Goal: Task Accomplishment & Management: Use online tool/utility

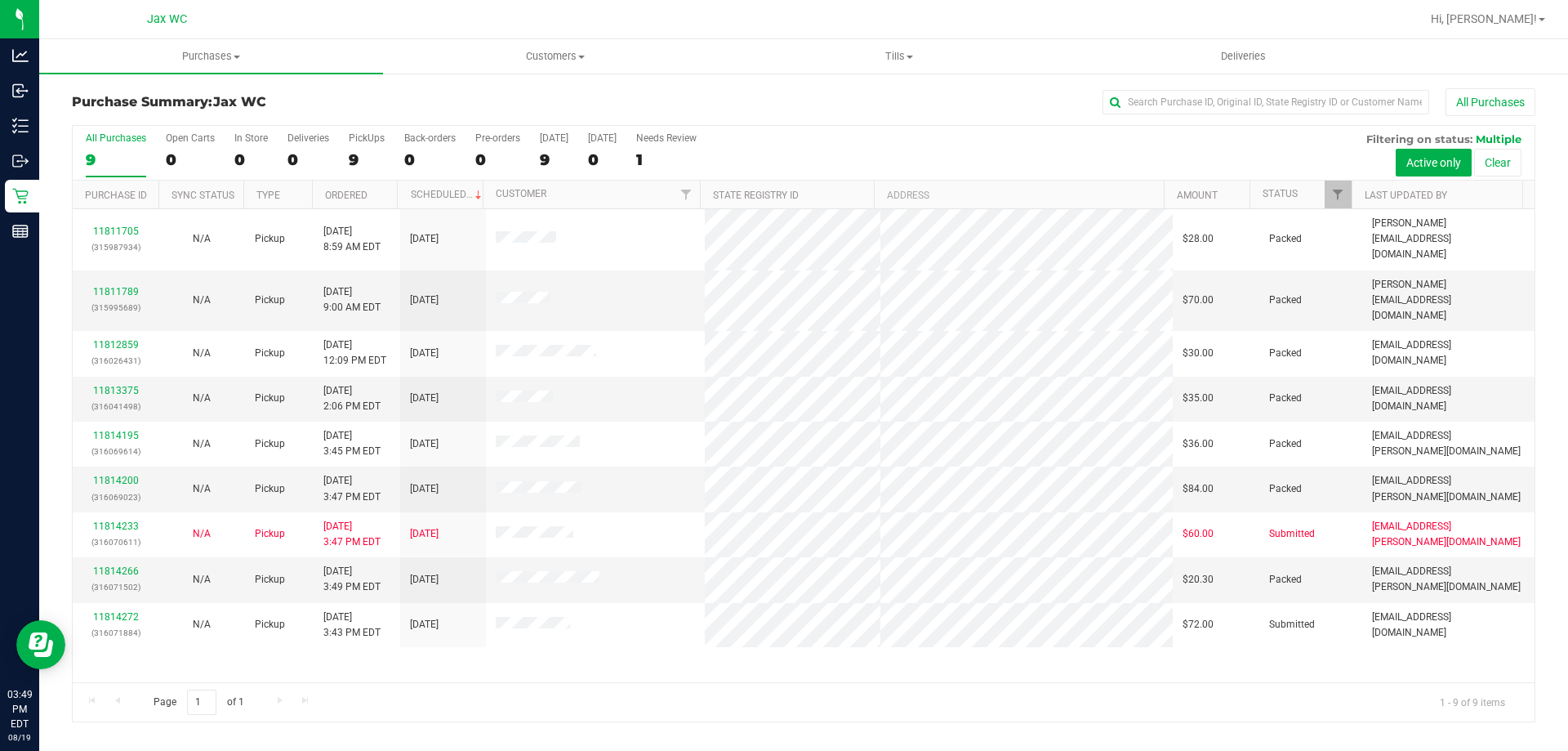
click at [1184, 668] on div "11811705 (315987934) N/A Pickup 8/19/2025 8:59 AM EDT 8/19/2025 $28.00 Packed j…" at bounding box center [804, 446] width 1462 height 473
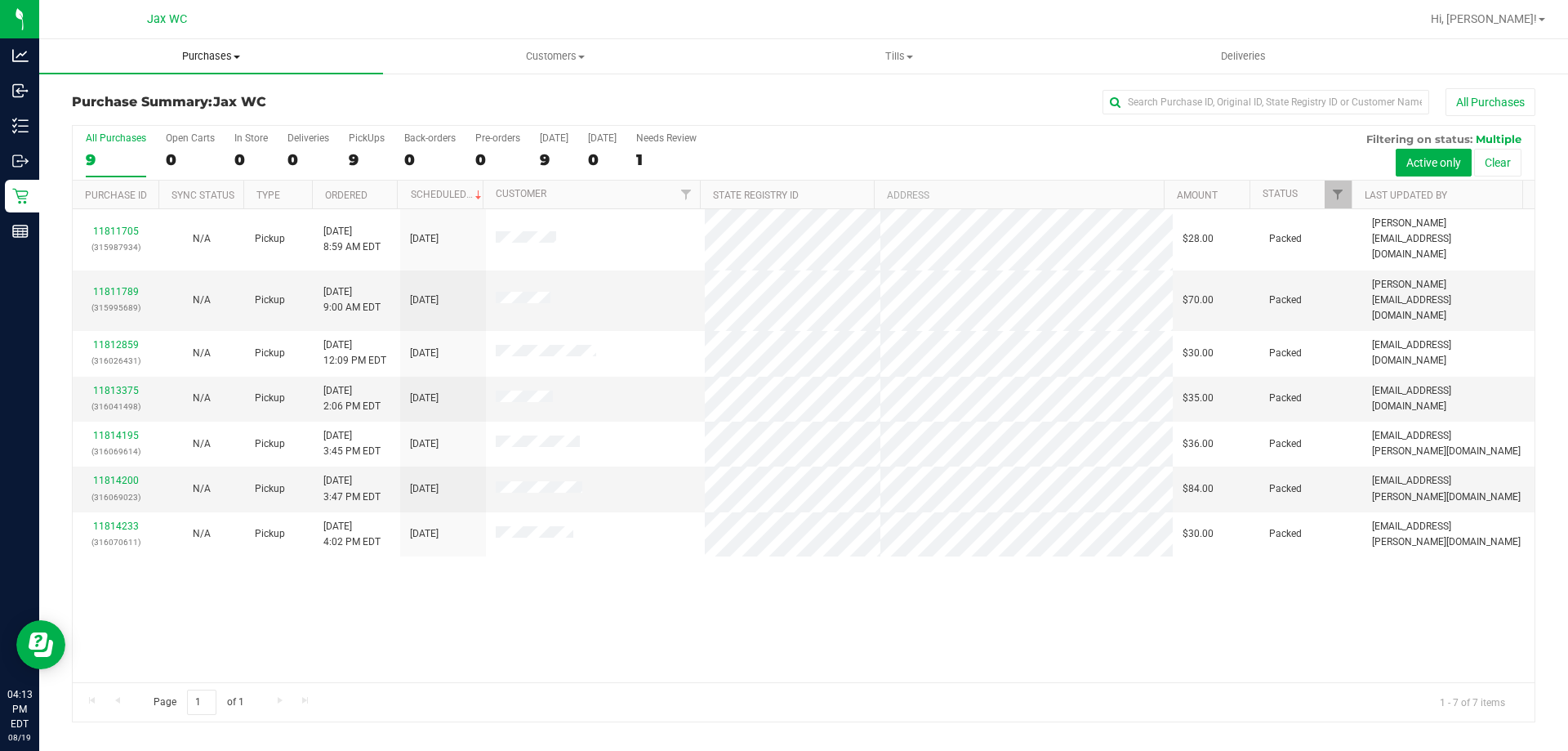
click at [207, 55] on span "Purchases" at bounding box center [212, 56] width 344 height 15
click at [180, 140] on li "All purchases" at bounding box center [212, 138] width 344 height 20
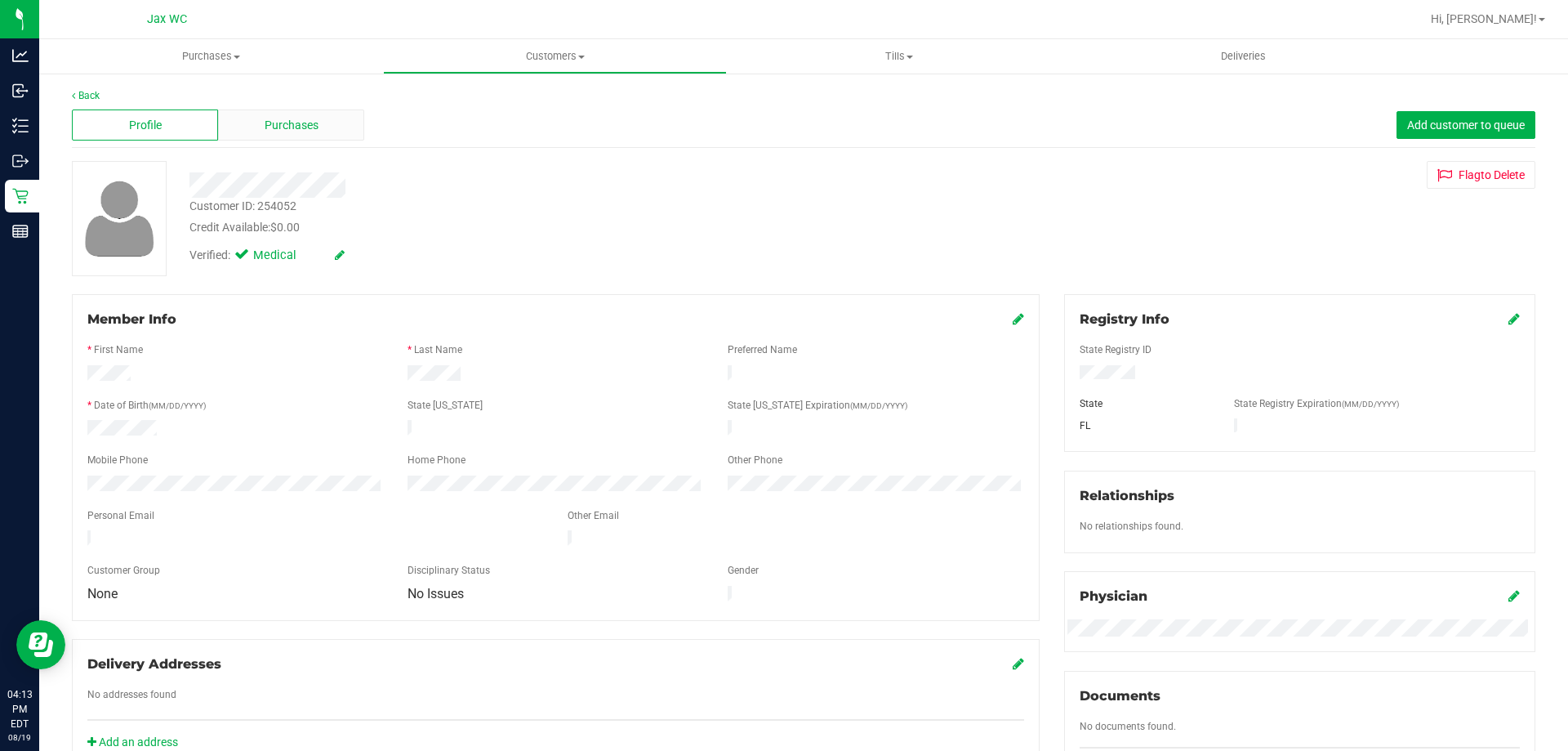
click at [271, 126] on span "Purchases" at bounding box center [292, 126] width 54 height 17
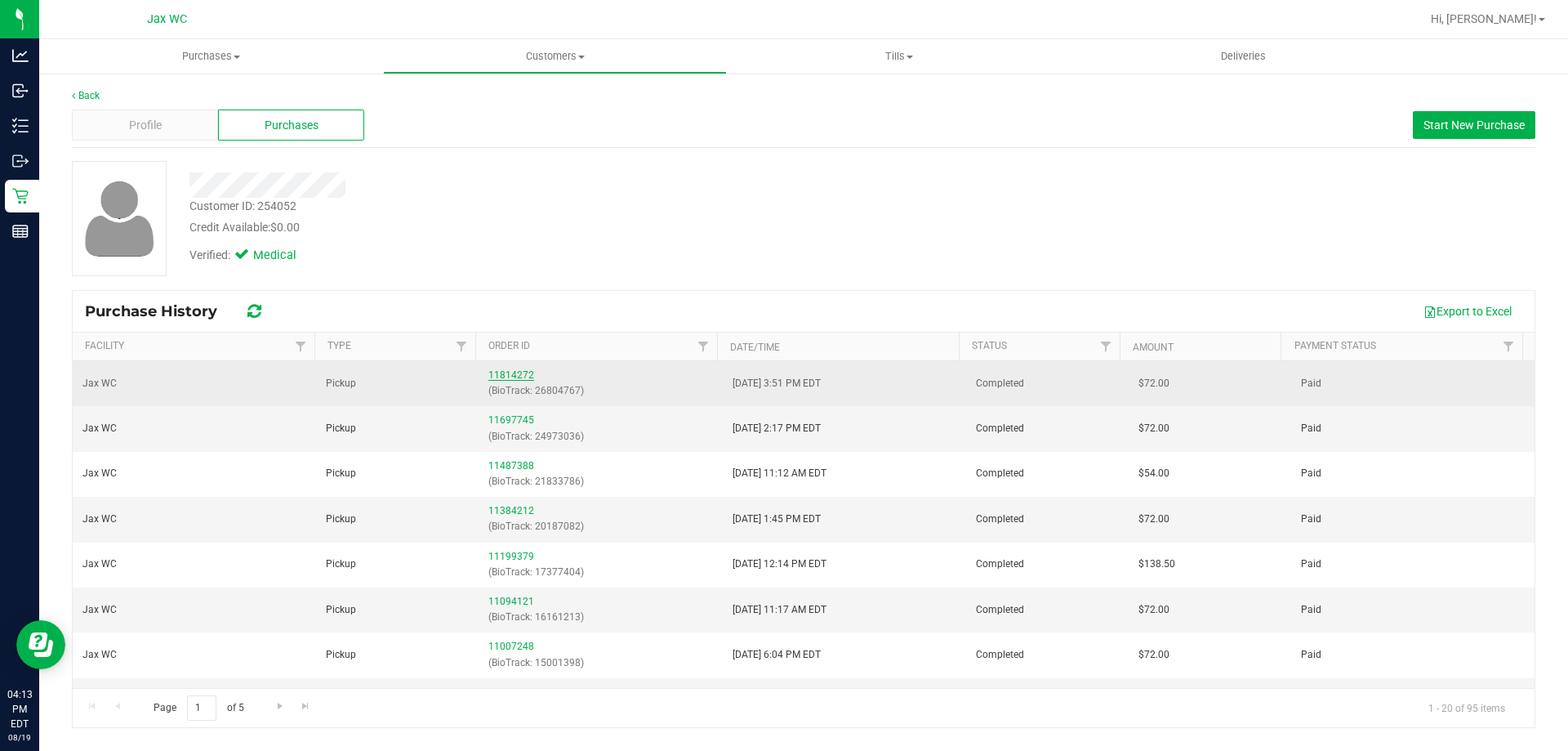
click at [489, 373] on link "11814272" at bounding box center [511, 374] width 46 height 11
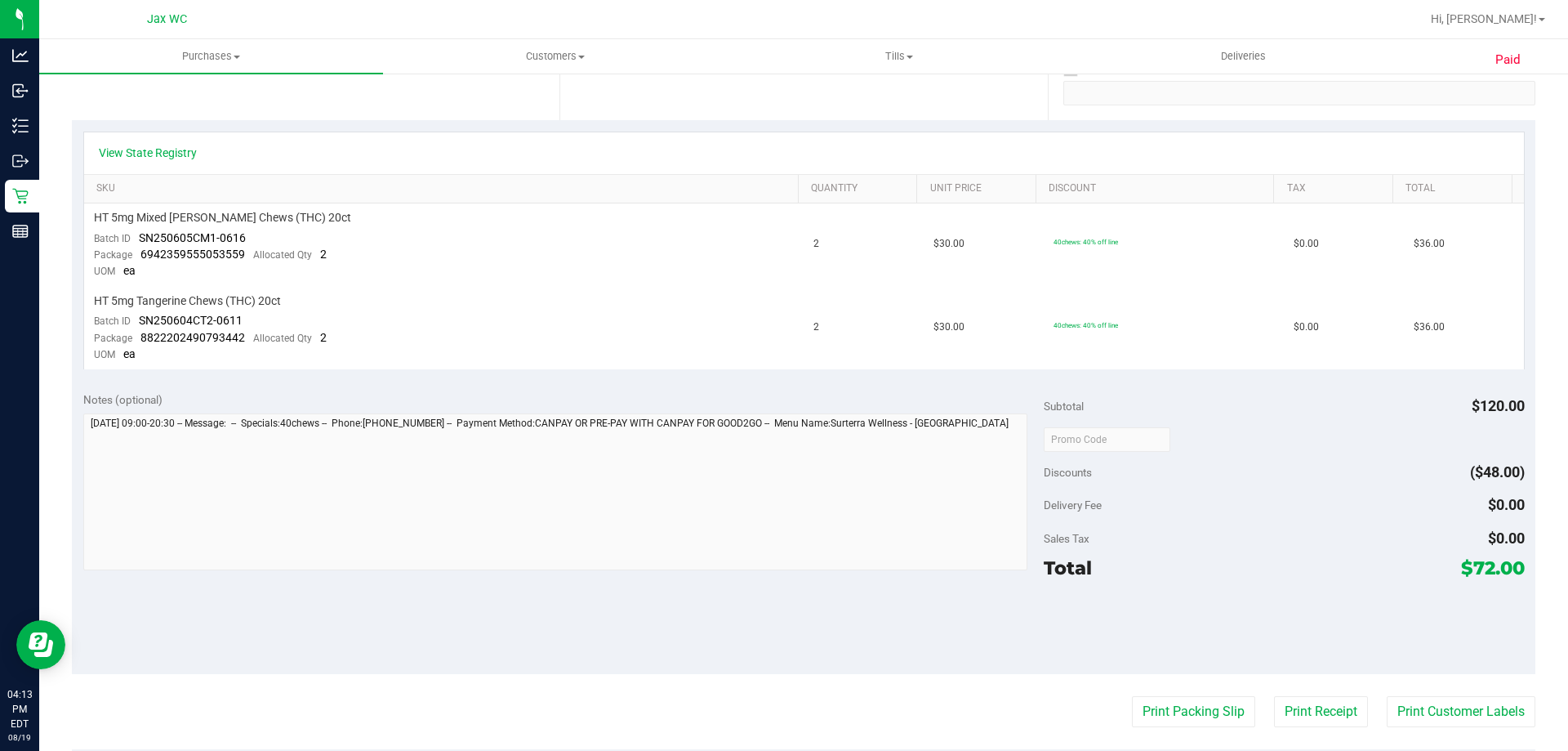
scroll to position [409, 0]
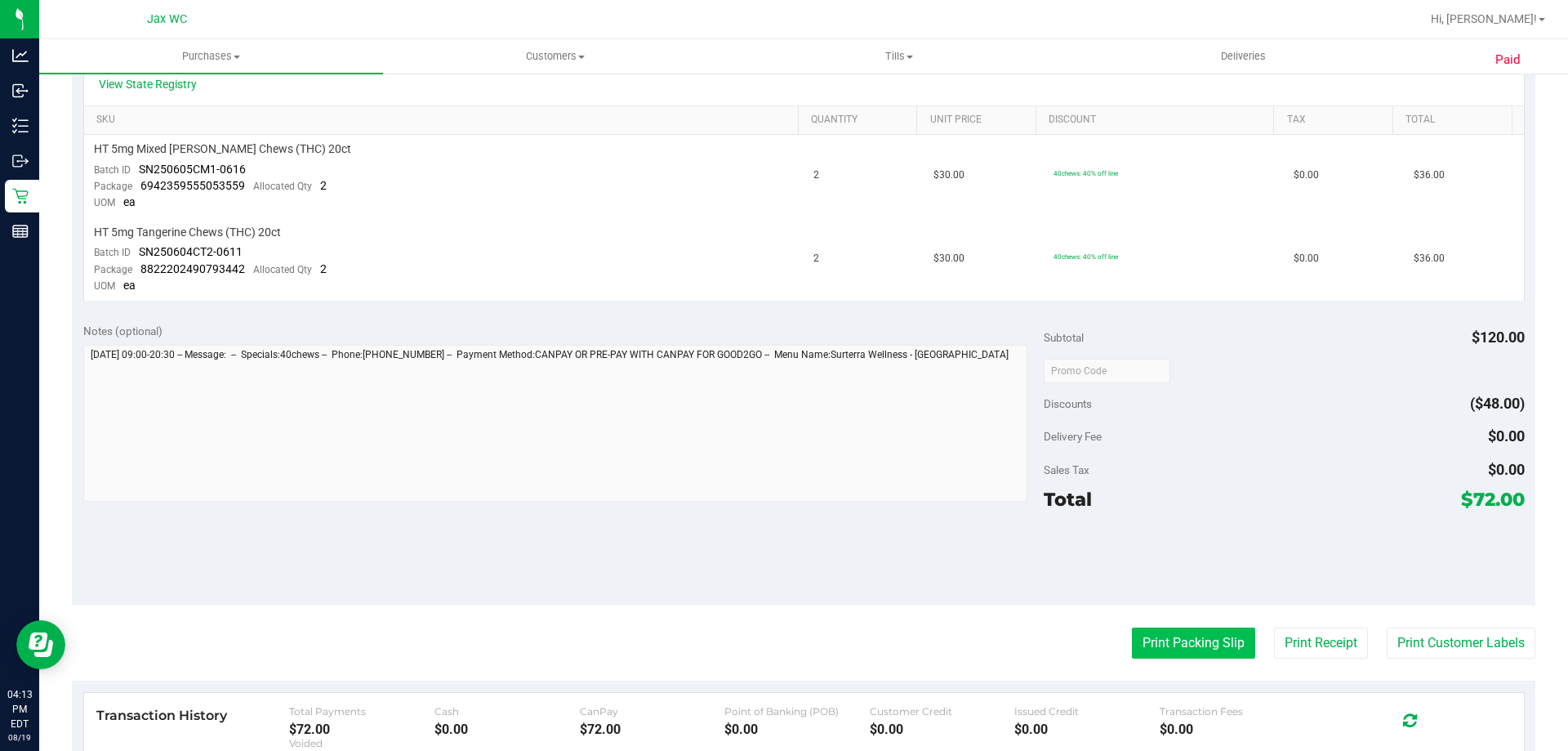
click at [1171, 649] on button "Print Packing Slip" at bounding box center [1193, 643] width 123 height 31
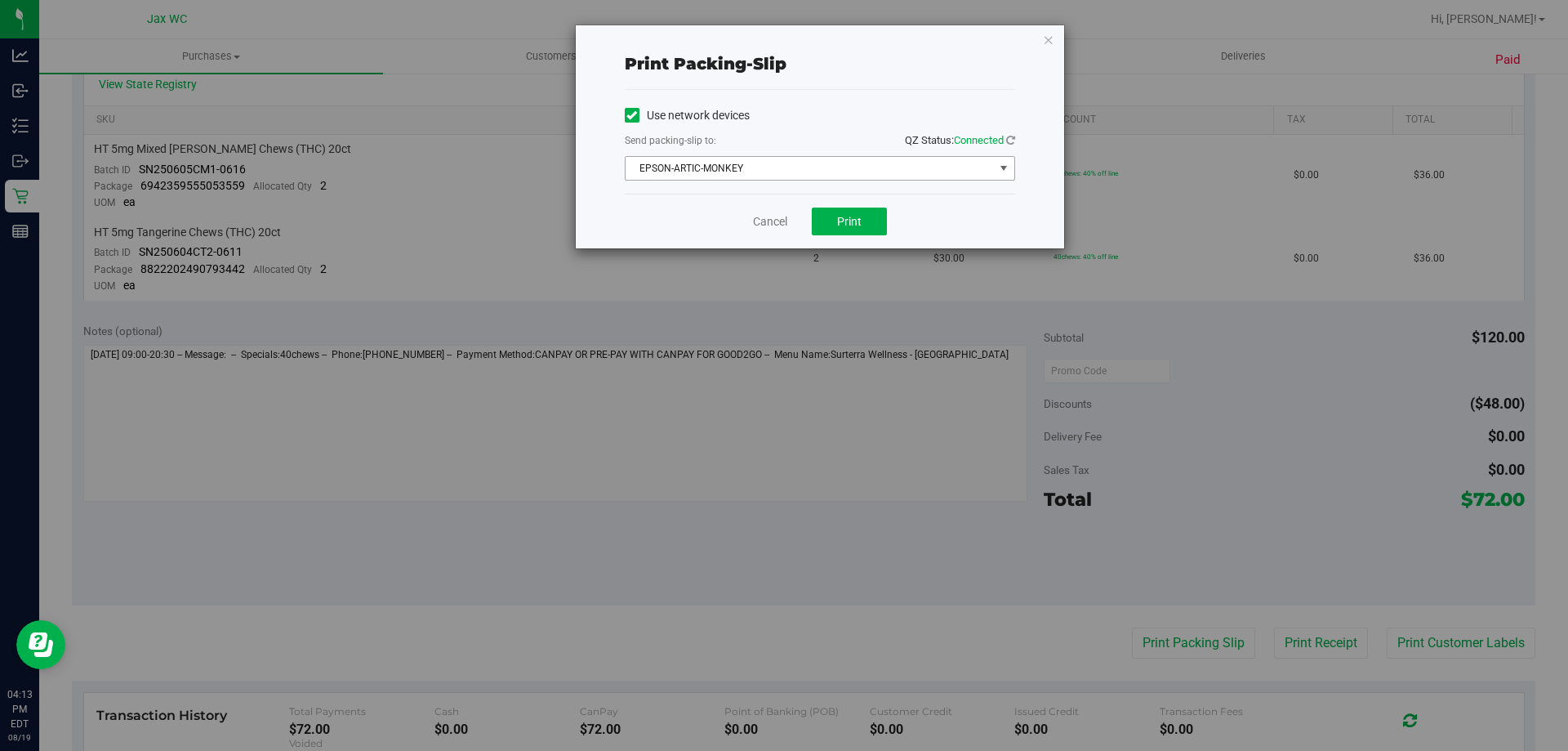
click at [803, 168] on span "EPSON-ARTIC-MONKEY" at bounding box center [809, 168] width 368 height 23
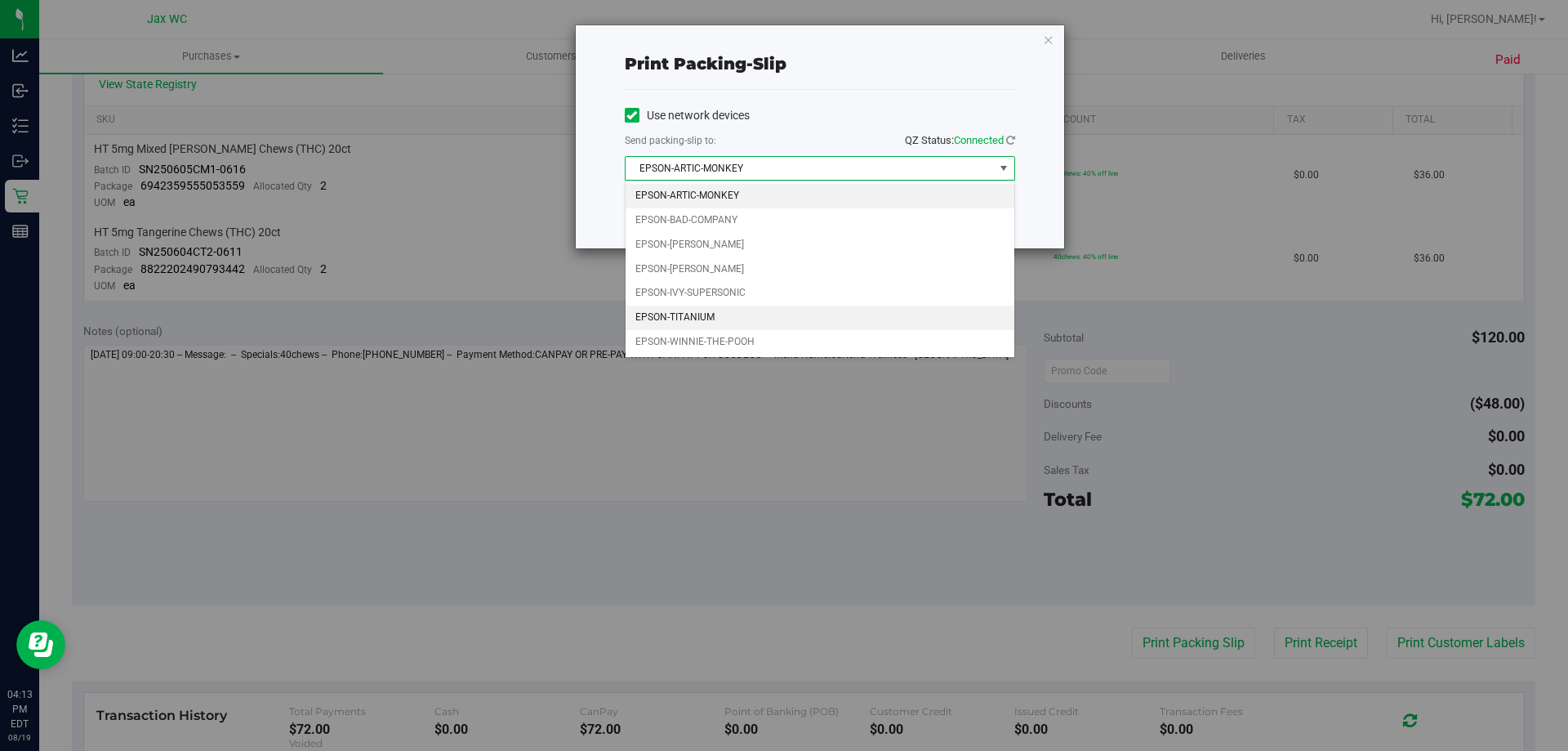
click at [753, 321] on li "EPSON-TITANIUM" at bounding box center [820, 317] width 389 height 24
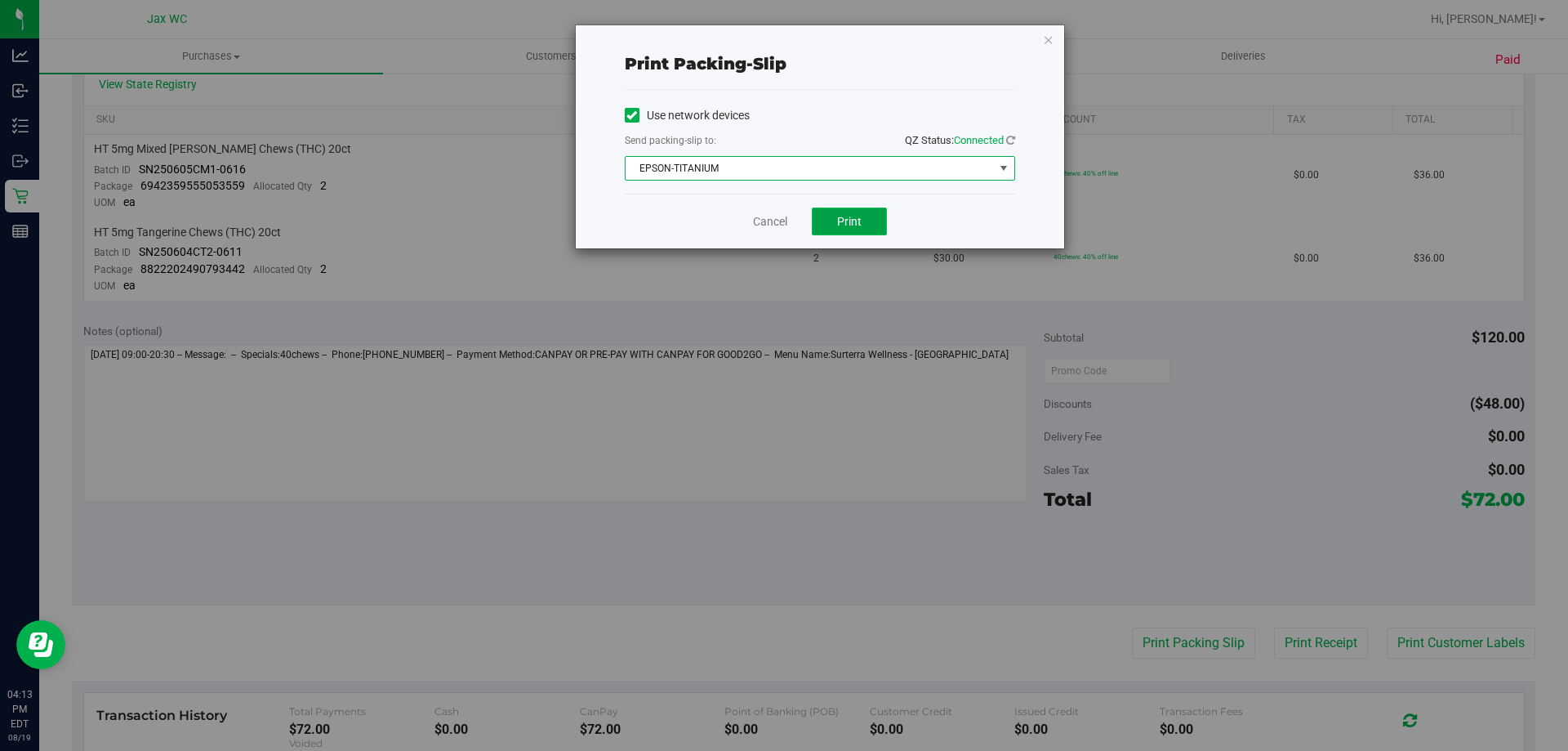
click at [854, 215] on span "Print" at bounding box center [849, 221] width 24 height 13
